Goal: Task Accomplishment & Management: Manage account settings

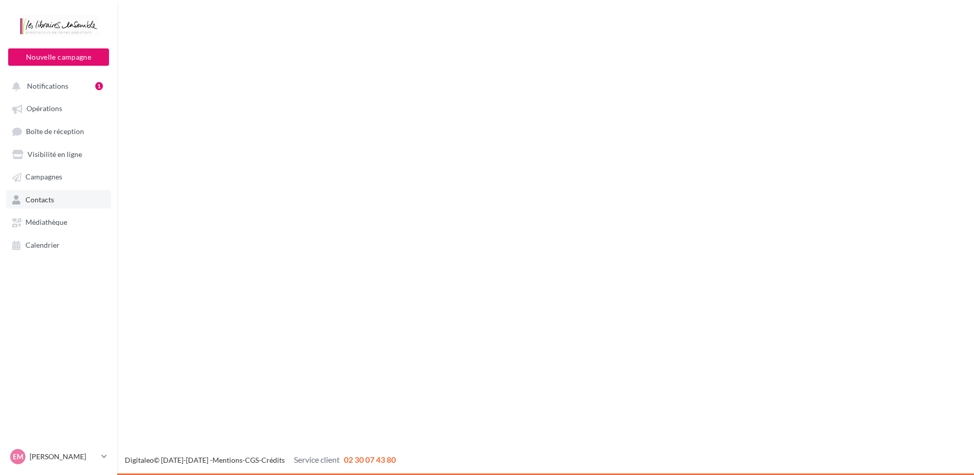
click at [65, 201] on link "Contacts" at bounding box center [58, 199] width 105 height 18
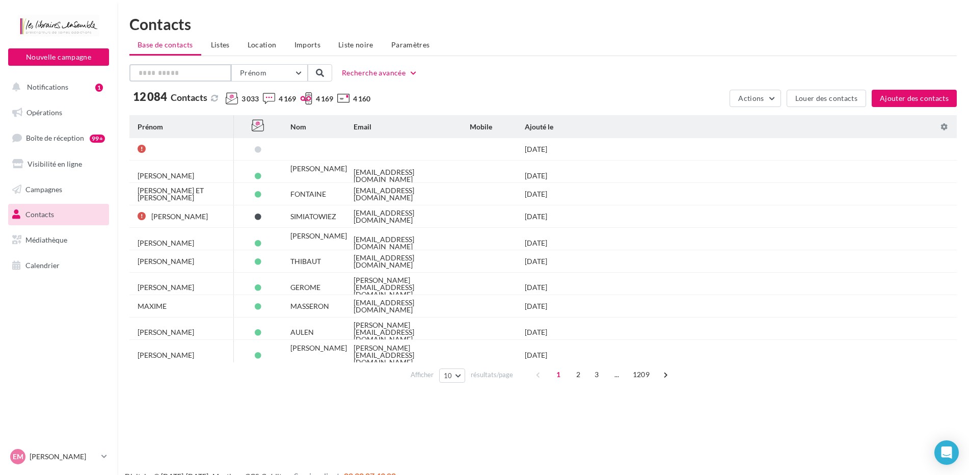
click at [157, 64] on input "text" at bounding box center [180, 72] width 102 height 17
type input "*"
type input "********"
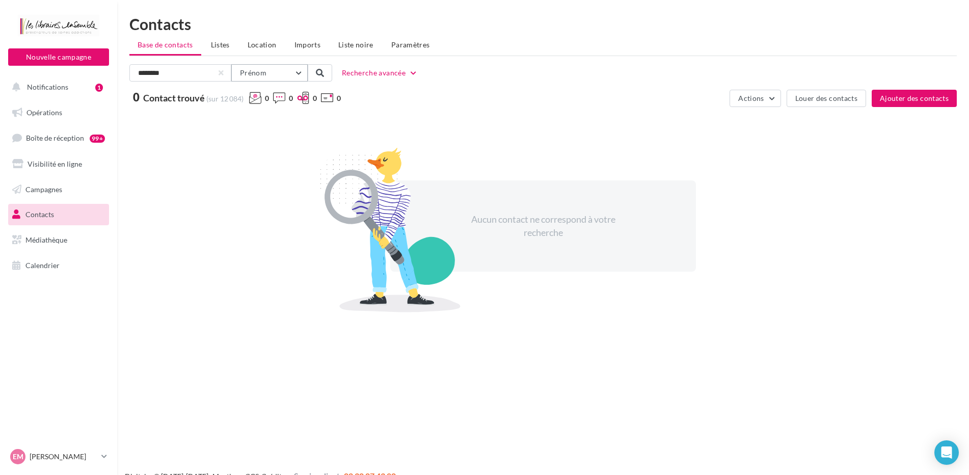
click at [296, 70] on button "Prénom" at bounding box center [269, 72] width 76 height 17
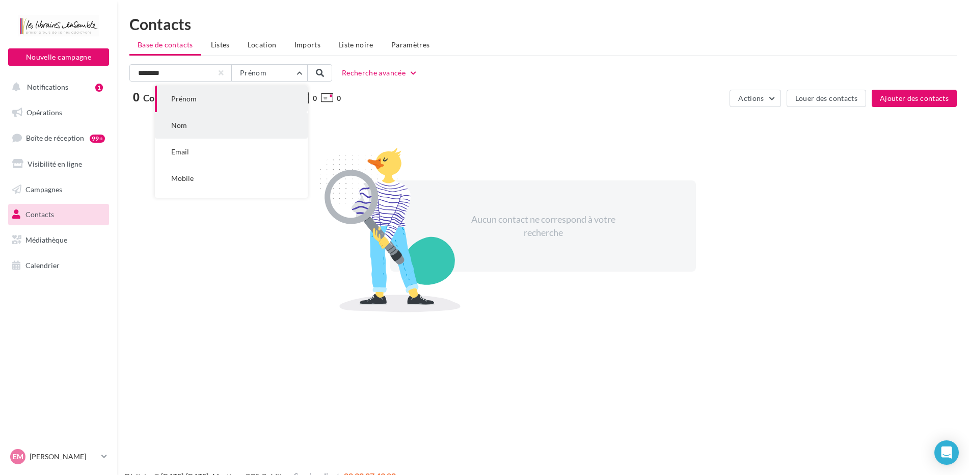
click at [248, 121] on button "Nom" at bounding box center [231, 125] width 153 height 26
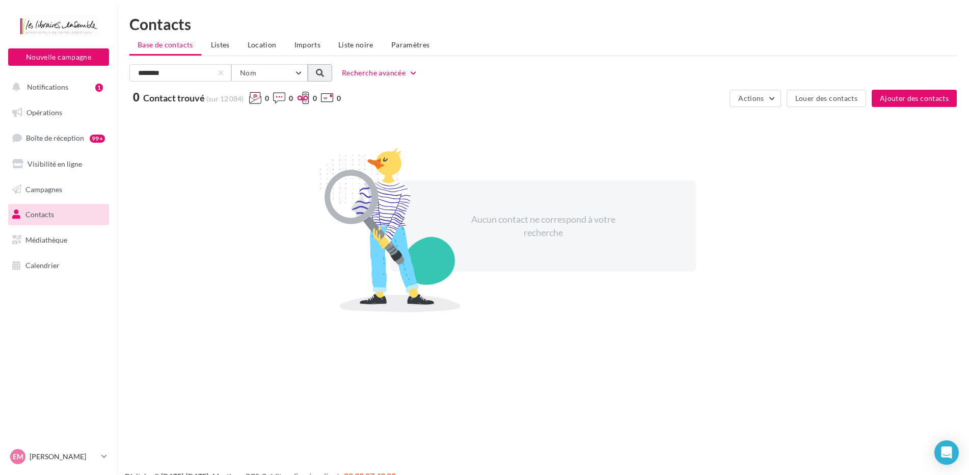
click at [321, 74] on span at bounding box center [320, 73] width 8 height 8
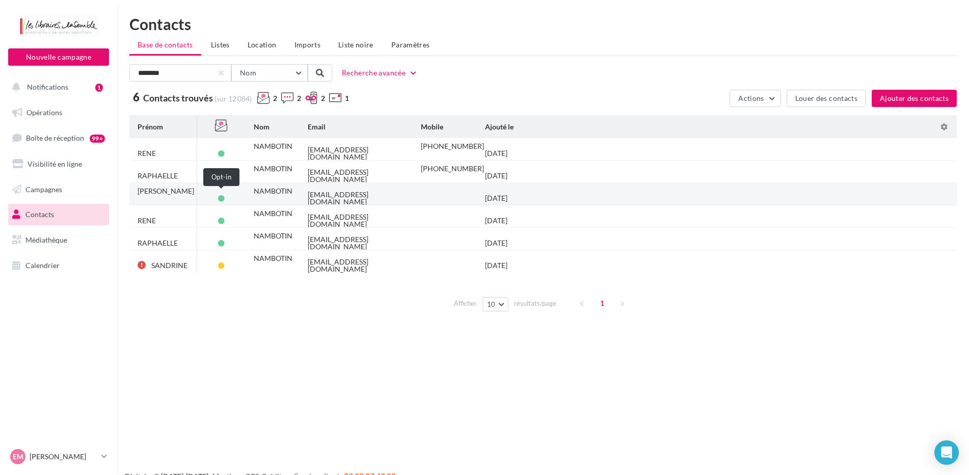
click at [222, 195] on span at bounding box center [221, 198] width 7 height 7
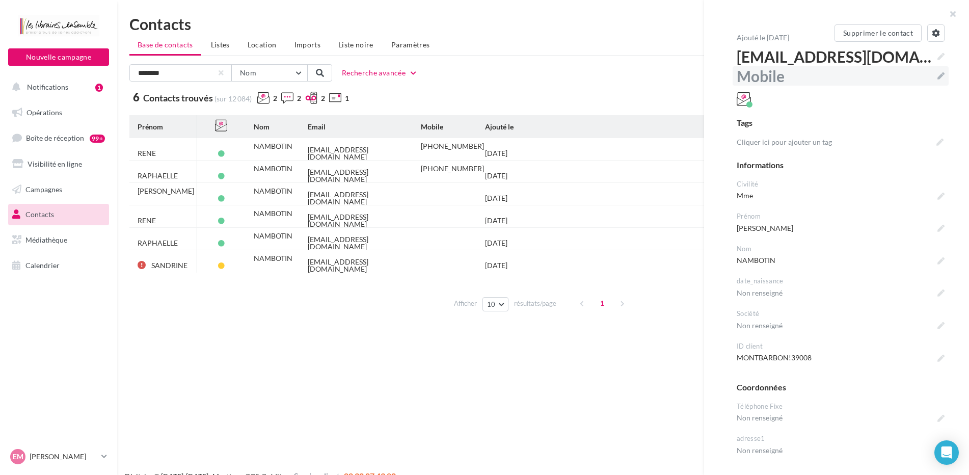
click at [937, 72] on label "Mobile" at bounding box center [841, 75] width 216 height 19
click at [0, 0] on textarea "Mobile" at bounding box center [0, 0] width 0 height 0
click at [937, 55] on label "rene.nambotin@gmail.com" at bounding box center [841, 56] width 216 height 19
click at [0, 0] on textarea "**********" at bounding box center [0, 0] width 0 height 0
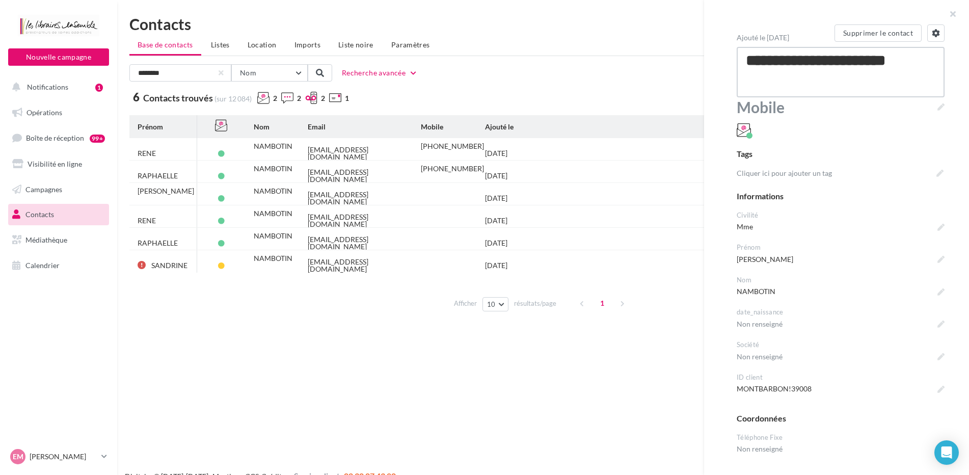
click at [836, 89] on textarea "**********" at bounding box center [841, 72] width 208 height 50
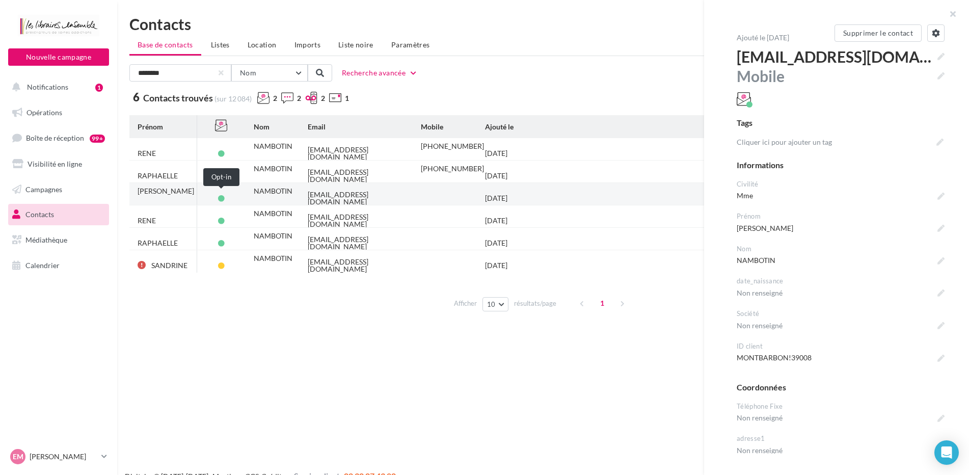
click at [220, 195] on span at bounding box center [221, 198] width 7 height 7
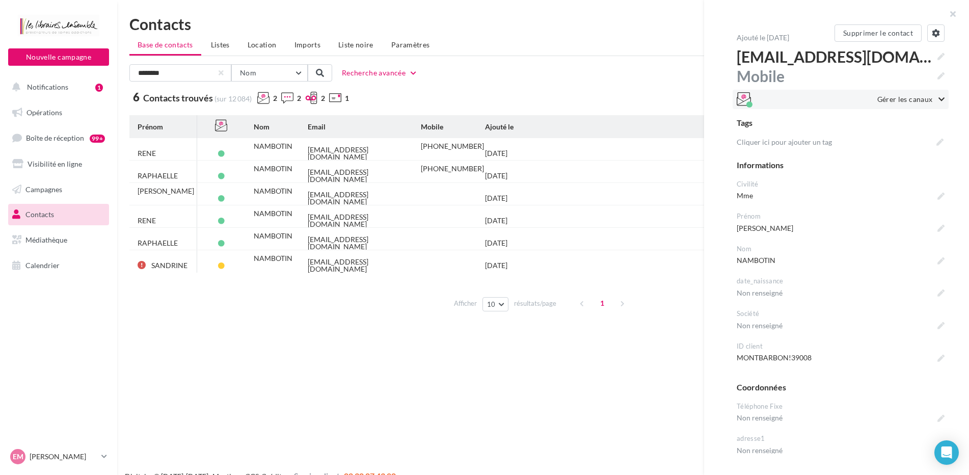
click at [893, 98] on span "Gérer les canaux" at bounding box center [905, 99] width 56 height 10
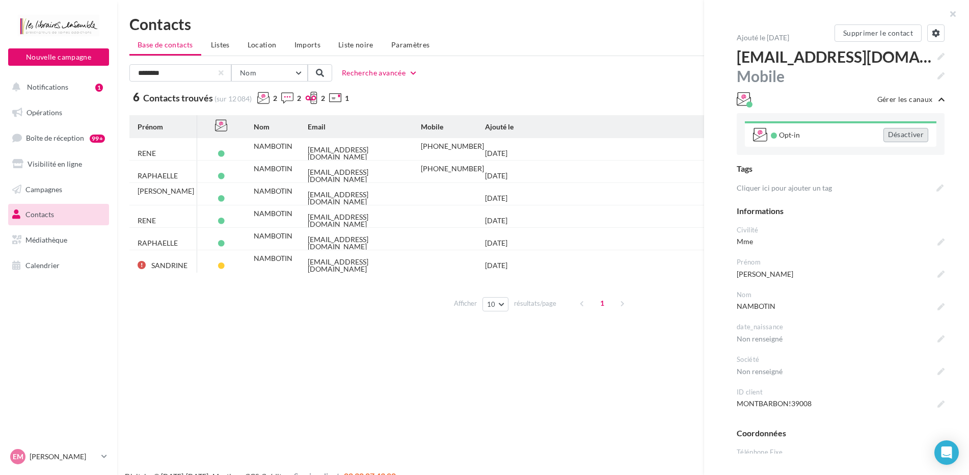
click at [894, 137] on div "Désactiver" at bounding box center [906, 135] width 45 height 14
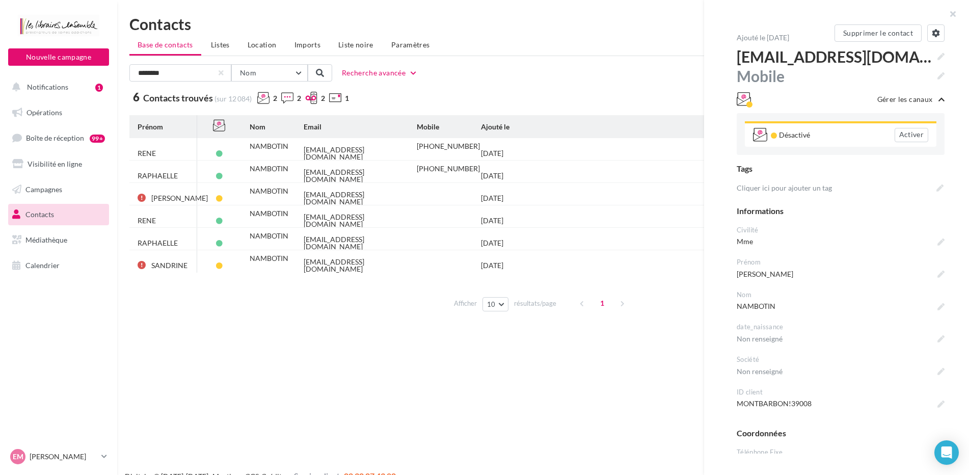
click at [348, 402] on div "Nouvelle campagne Nouvelle campagne Notifications 1 Opérations Boîte de récepti…" at bounding box center [484, 253] width 969 height 475
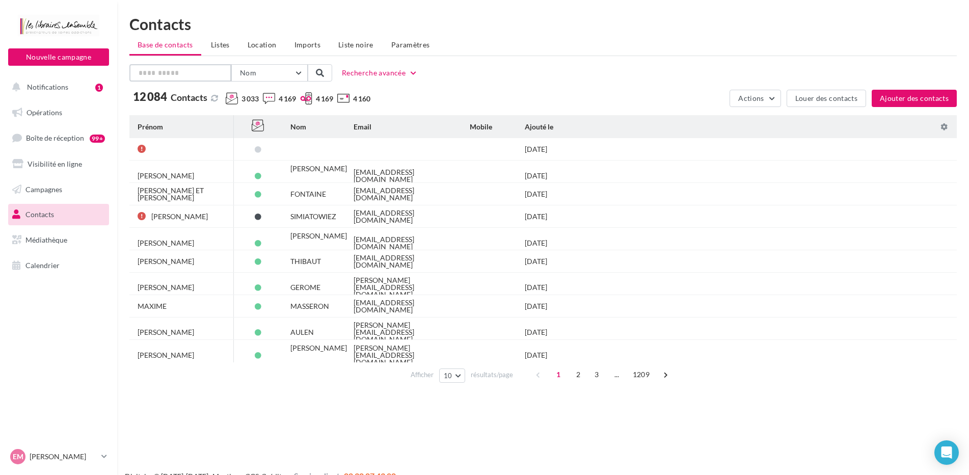
click at [216, 71] on input "text" at bounding box center [180, 72] width 102 height 17
type input "********"
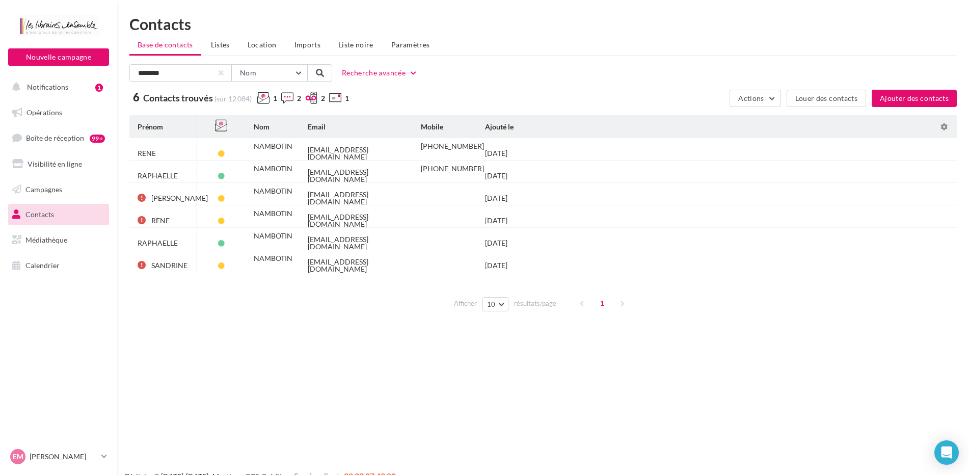
drag, startPoint x: 426, startPoint y: 195, endPoint x: 253, endPoint y: 428, distance: 290.2
click at [253, 428] on div "Nouvelle campagne Nouvelle campagne Notifications 1 Opérations Boîte de récepti…" at bounding box center [484, 253] width 969 height 475
